Goal: Transaction & Acquisition: Book appointment/travel/reservation

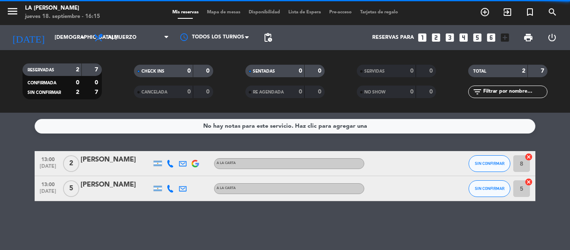
click at [171, 36] on span at bounding box center [168, 38] width 8 height 8
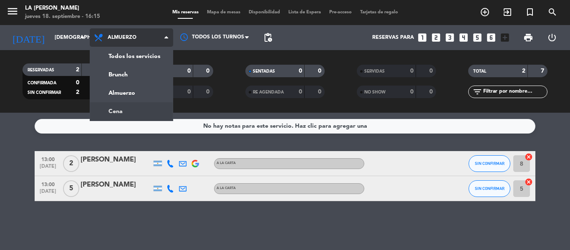
click at [145, 108] on div "menu LA [PERSON_NAME] MANANTIALES jueves 18. septiembre - 16:15 Mis reservas Ma…" at bounding box center [285, 56] width 570 height 113
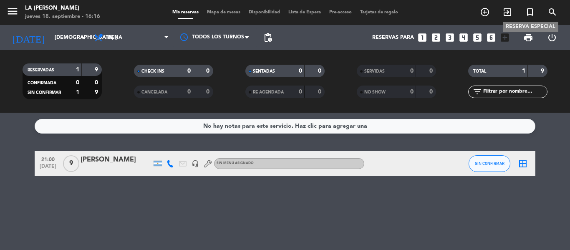
click at [530, 9] on icon "turned_in_not" at bounding box center [530, 12] width 10 height 10
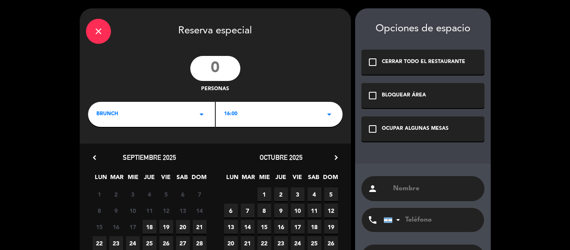
drag, startPoint x: 202, startPoint y: 63, endPoint x: 278, endPoint y: 62, distance: 76.8
click at [278, 62] on div "personas" at bounding box center [215, 75] width 271 height 38
type input "7"
click at [206, 112] on icon "arrow_drop_down" at bounding box center [201, 114] width 10 height 10
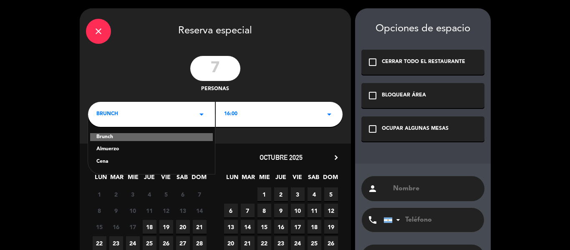
click at [103, 161] on div "Cena" at bounding box center [151, 162] width 110 height 8
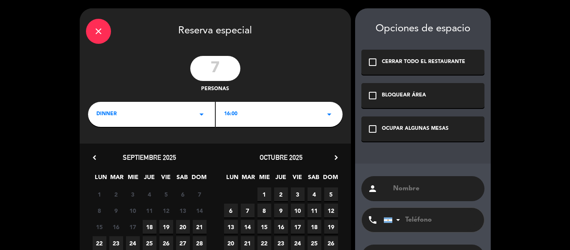
click at [258, 117] on div "16:00 arrow_drop_down" at bounding box center [279, 114] width 127 height 25
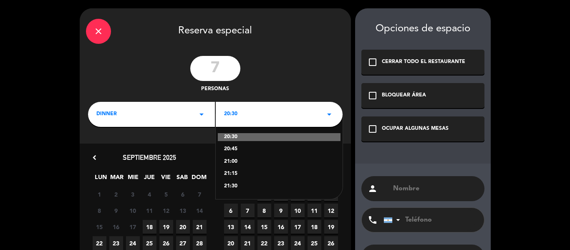
click at [233, 184] on div "21:30" at bounding box center [279, 186] width 110 height 8
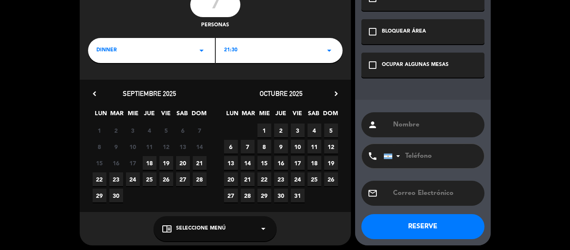
scroll to position [67, 0]
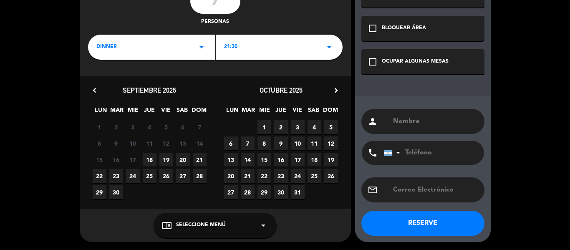
click at [150, 161] on span "18" at bounding box center [150, 160] width 14 height 14
click at [404, 58] on div "OCUPAR ALGUNAS MESAS" at bounding box center [415, 62] width 67 height 8
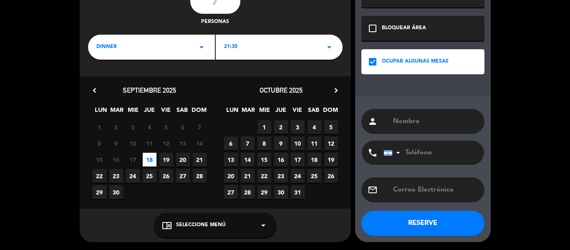
click at [405, 123] on input "text" at bounding box center [435, 122] width 86 height 12
click at [427, 120] on input "text" at bounding box center [435, 122] width 86 height 12
click at [410, 123] on input "text" at bounding box center [435, 122] width 86 height 12
click at [409, 123] on input "text" at bounding box center [435, 122] width 86 height 12
drag, startPoint x: 409, startPoint y: 123, endPoint x: 406, endPoint y: 119, distance: 4.4
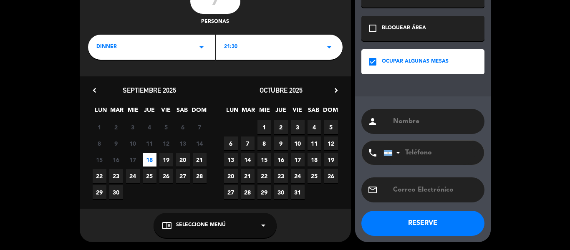
click at [406, 123] on input "text" at bounding box center [435, 122] width 86 height 12
click at [406, 109] on div "person" at bounding box center [422, 121] width 123 height 25
click at [418, 123] on input "text" at bounding box center [435, 122] width 86 height 12
type input "L"
type input "G"
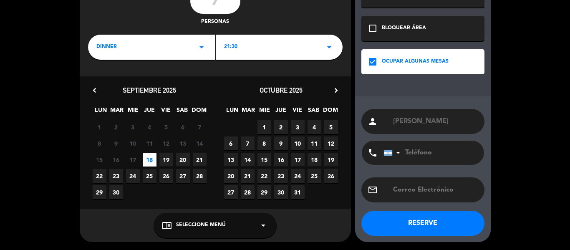
type input "[PERSON_NAME]"
click at [429, 156] on input "tel" at bounding box center [429, 153] width 92 height 24
type input "3854078909"
click at [464, 227] on button "RESERVE" at bounding box center [422, 223] width 123 height 25
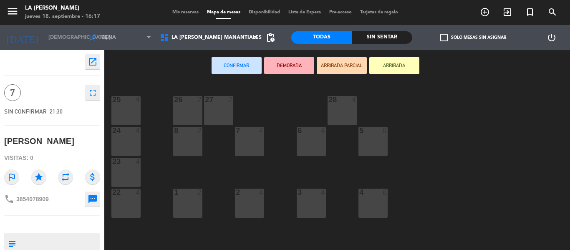
click at [178, 10] on span "Mis reservas" at bounding box center [185, 12] width 35 height 5
